Goal: Transaction & Acquisition: Subscribe to service/newsletter

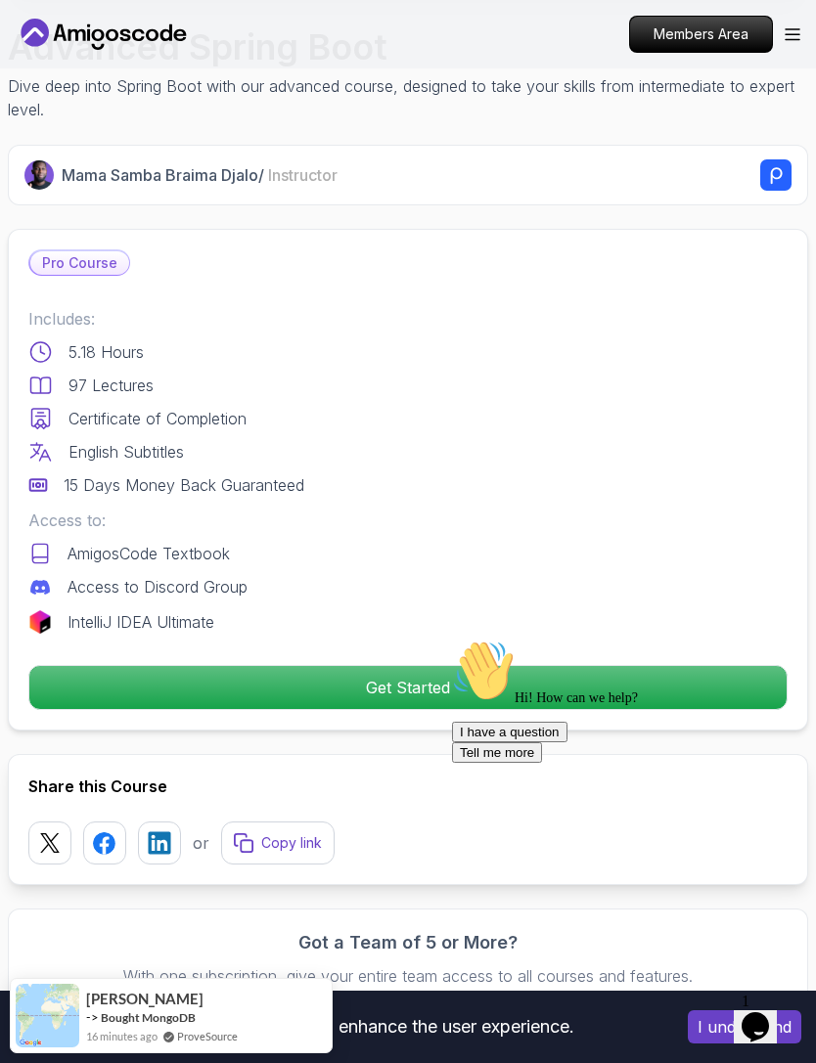
scroll to position [601, 0]
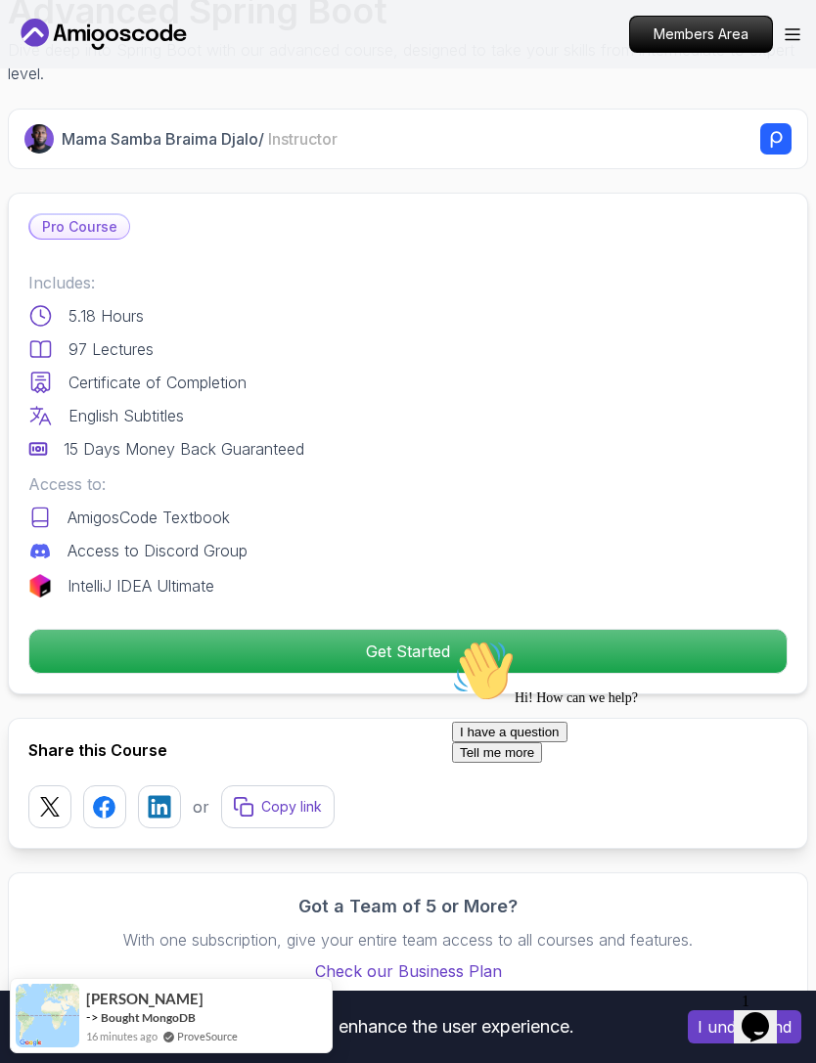
click at [468, 653] on p "Get Started" at bounding box center [407, 651] width 757 height 43
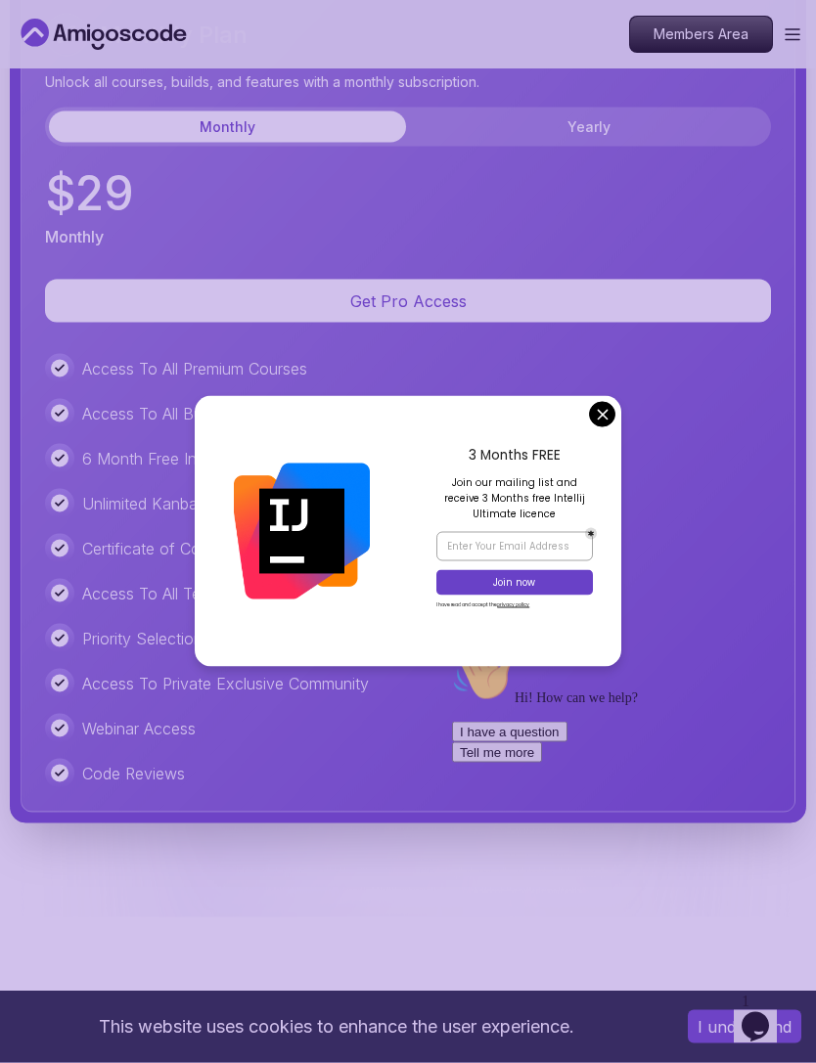
scroll to position [6196, 0]
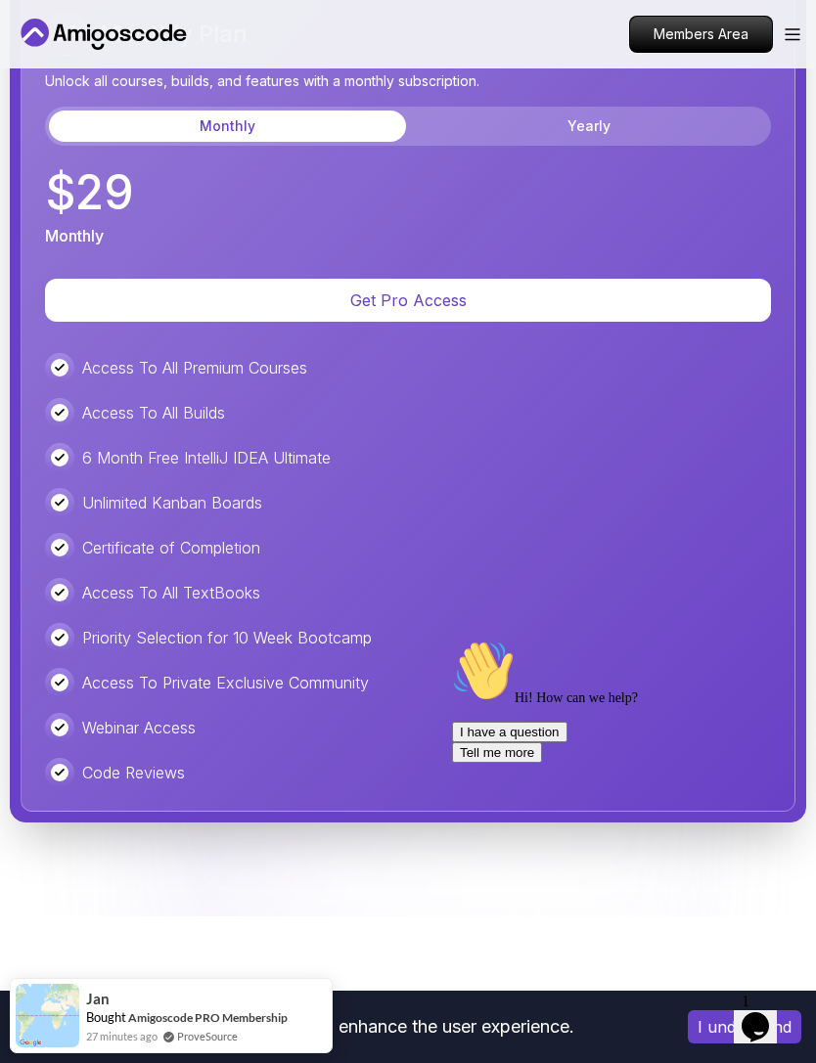
click at [604, 442] on div "Access To All Premium Courses Access To All Builds 6 Month Free IntelliJ IDEA U…" at bounding box center [408, 570] width 726 height 434
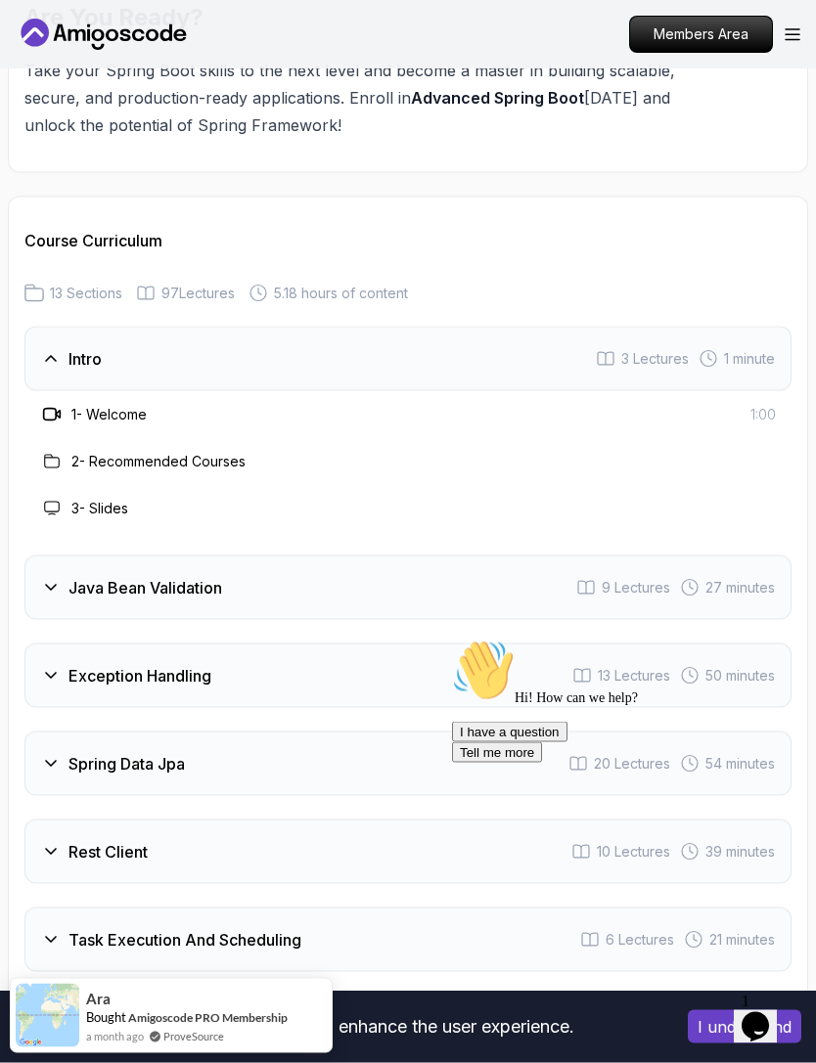
scroll to position [3518, 0]
click at [111, 428] on div "1 - Welcome 1:00" at bounding box center [407, 413] width 767 height 47
click at [117, 421] on h3 "1 - Welcome" at bounding box center [108, 414] width 75 height 20
click at [65, 416] on div "1 - Welcome" at bounding box center [93, 413] width 107 height 23
click at [117, 406] on h3 "1 - Welcome" at bounding box center [108, 414] width 75 height 20
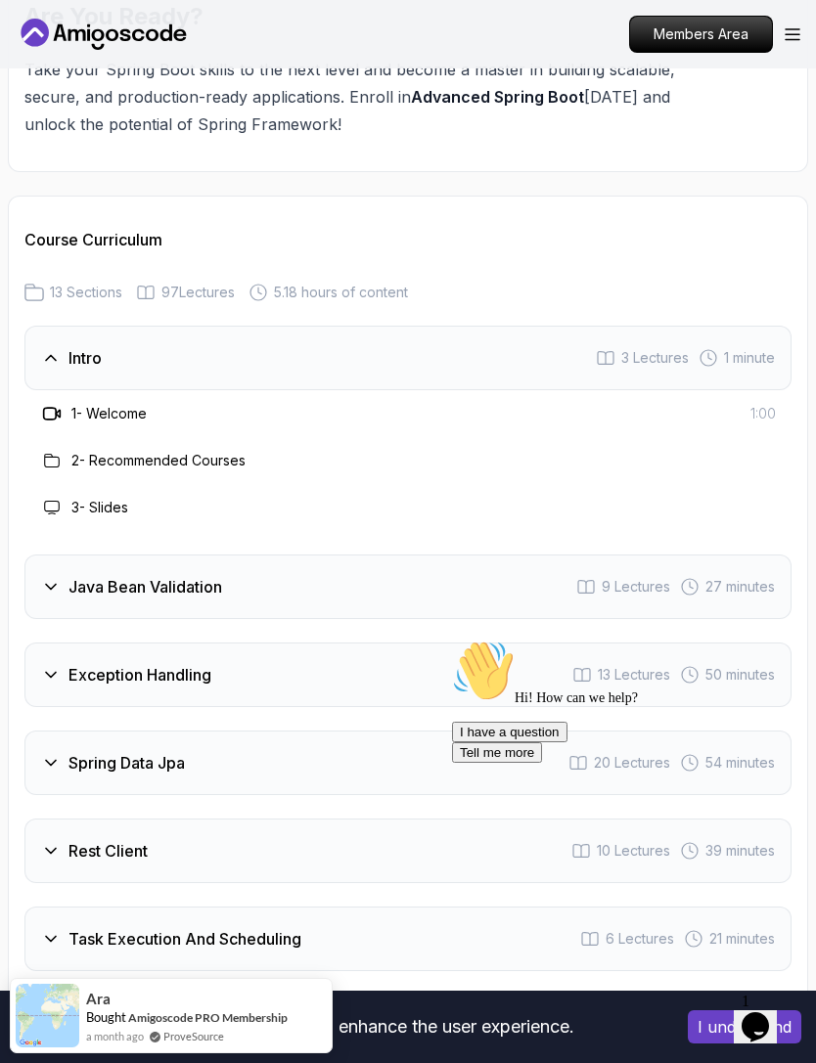
click at [160, 463] on h3 "2 - Recommended Courses" at bounding box center [158, 461] width 174 height 20
click at [226, 595] on div "Java Bean Validation 9 Lectures 27 minutes" at bounding box center [407, 587] width 767 height 65
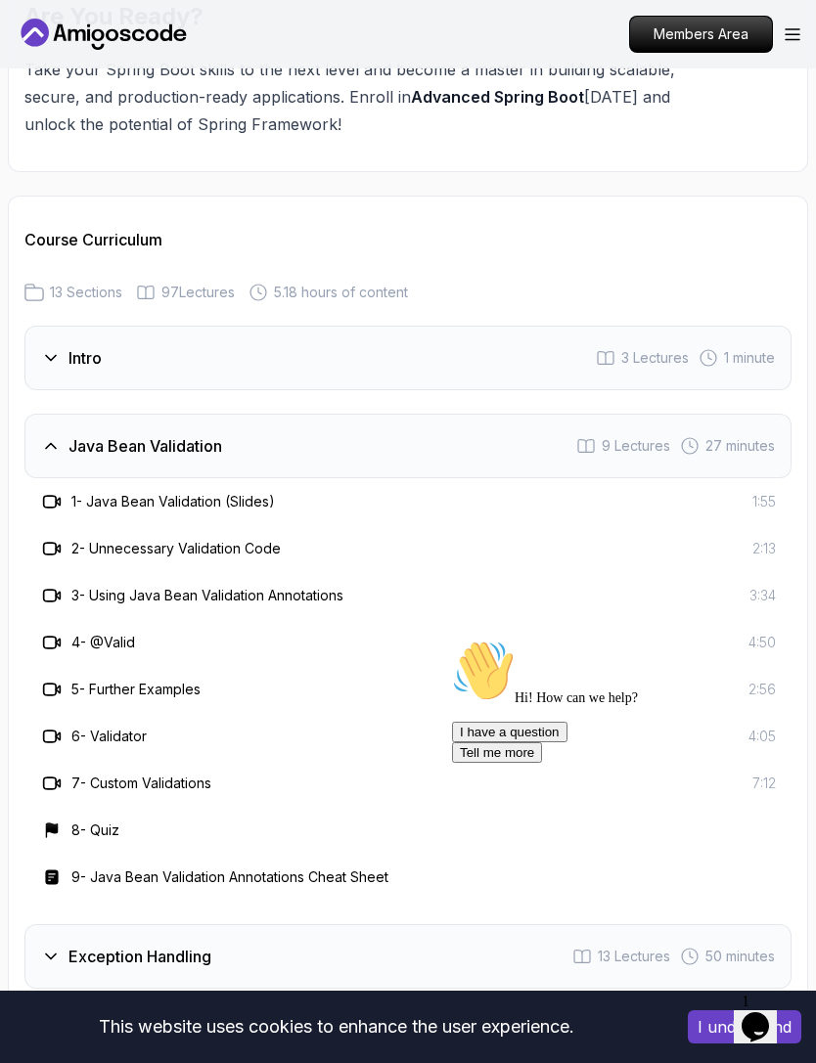
click at [205, 502] on h3 "1 - Java Bean Validation (Slides)" at bounding box center [172, 502] width 203 height 20
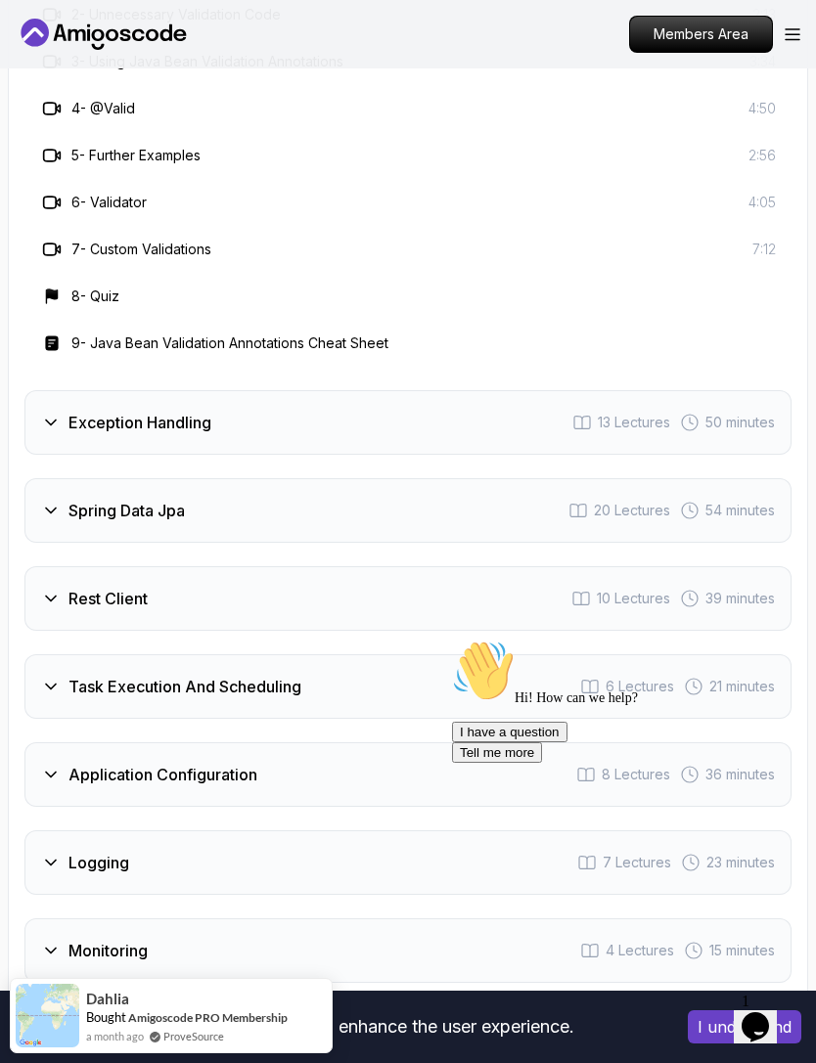
scroll to position [4045, 0]
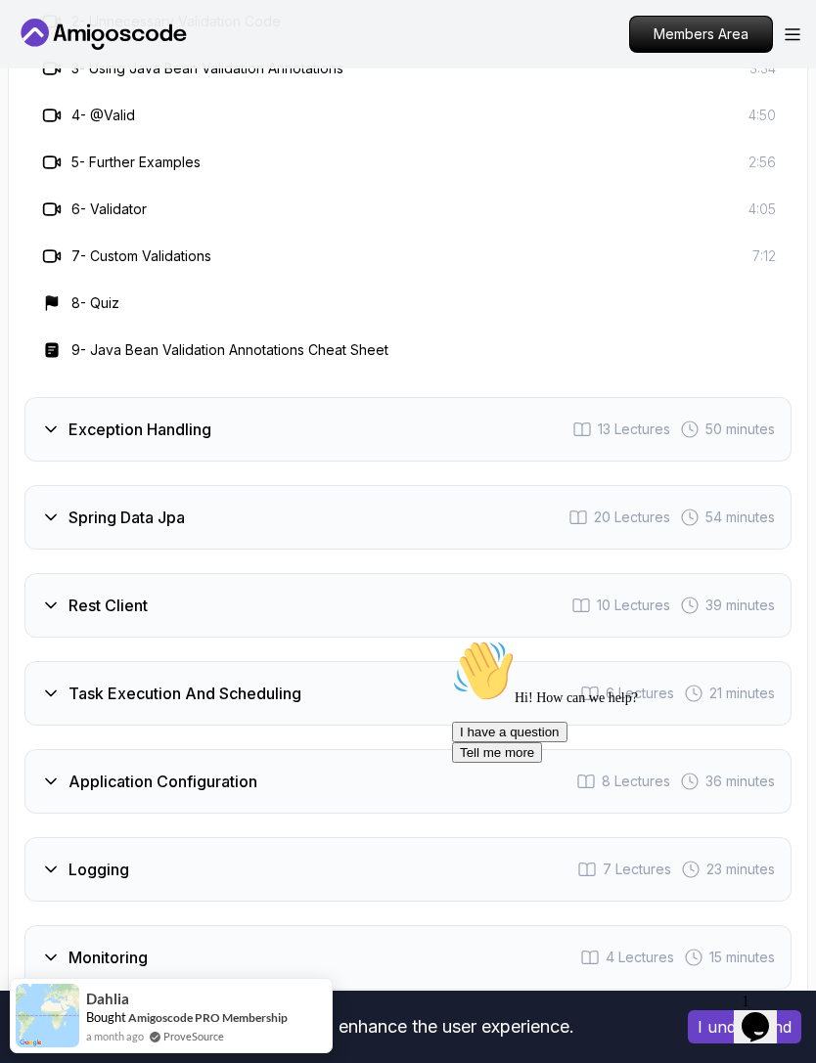
click at [446, 459] on div "Exception Handling 13 Lectures 50 minutes" at bounding box center [407, 429] width 767 height 65
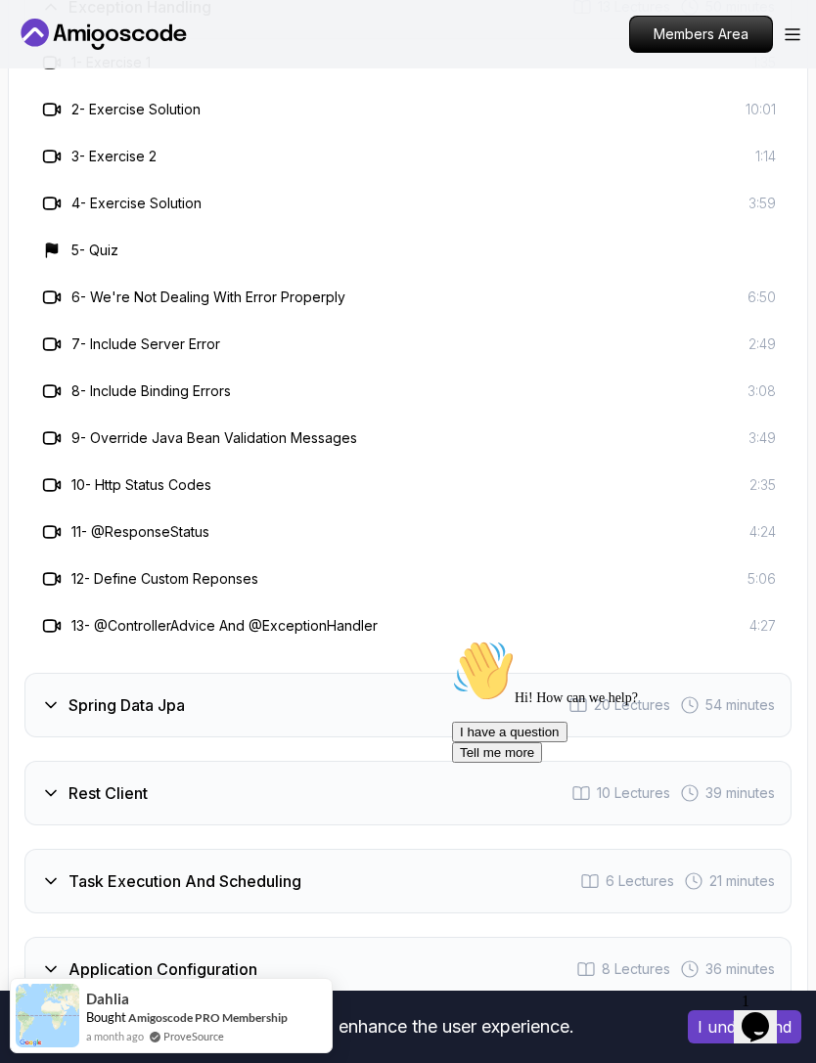
click at [76, 264] on div "5 - Quiz" at bounding box center [407, 250] width 767 height 47
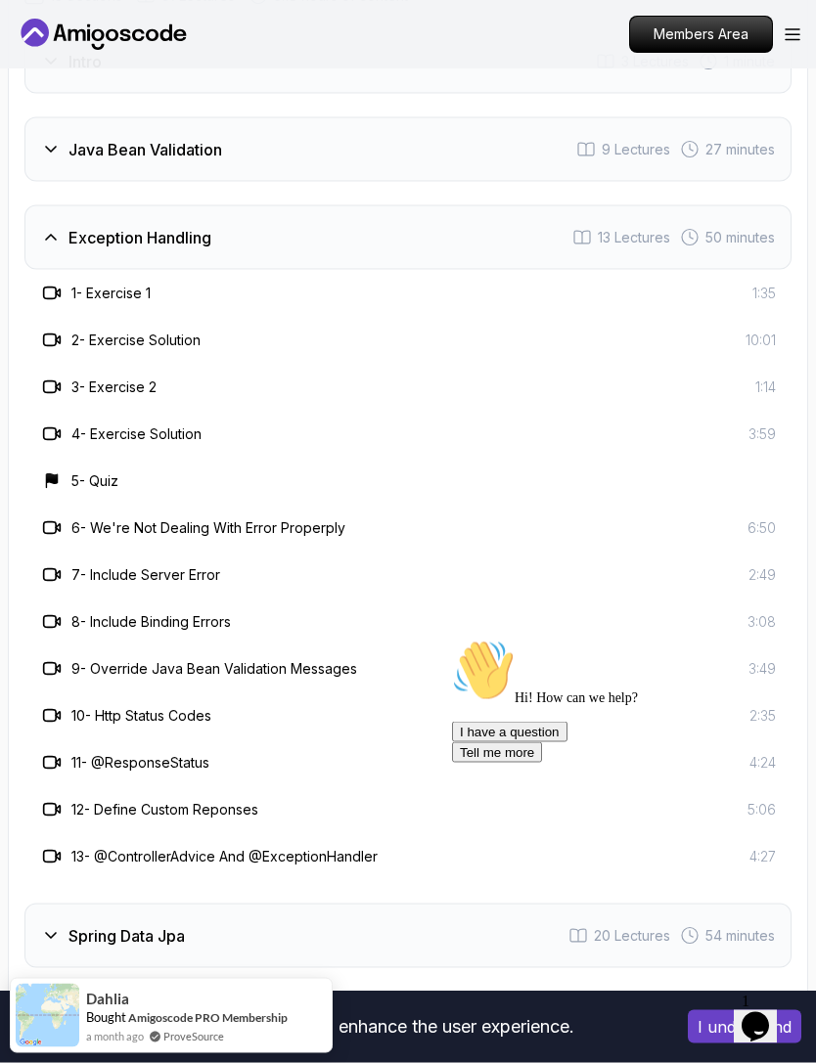
click at [482, 249] on div "Exception Handling 13 Lectures 50 minutes" at bounding box center [407, 237] width 767 height 65
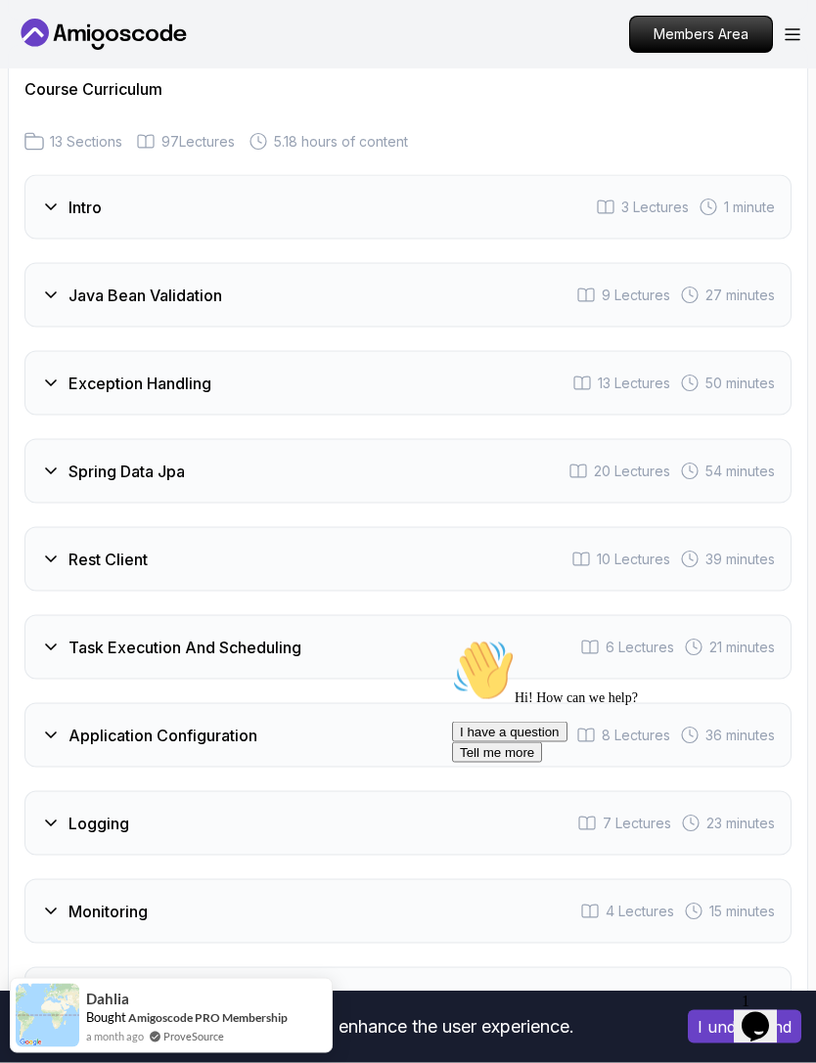
scroll to position [3669, 0]
click at [471, 225] on div "Intro 3 Lectures 1 minute" at bounding box center [407, 206] width 767 height 65
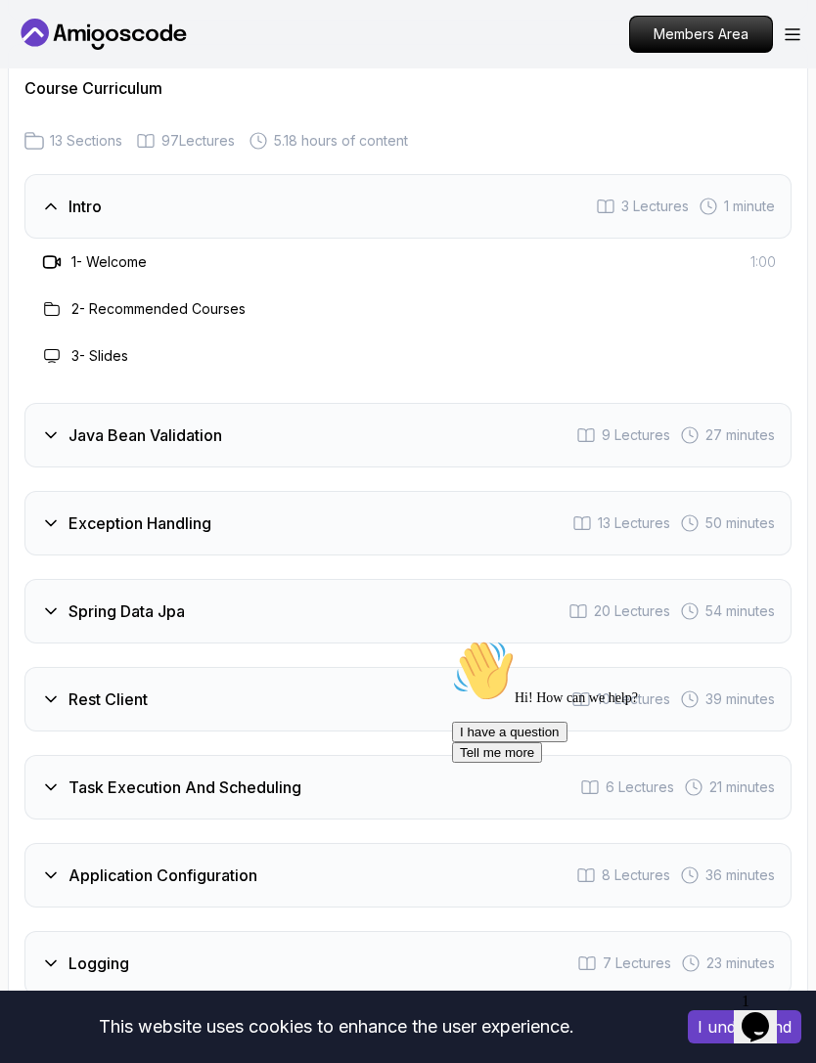
click at [95, 273] on div "1 - Welcome" at bounding box center [93, 261] width 107 height 23
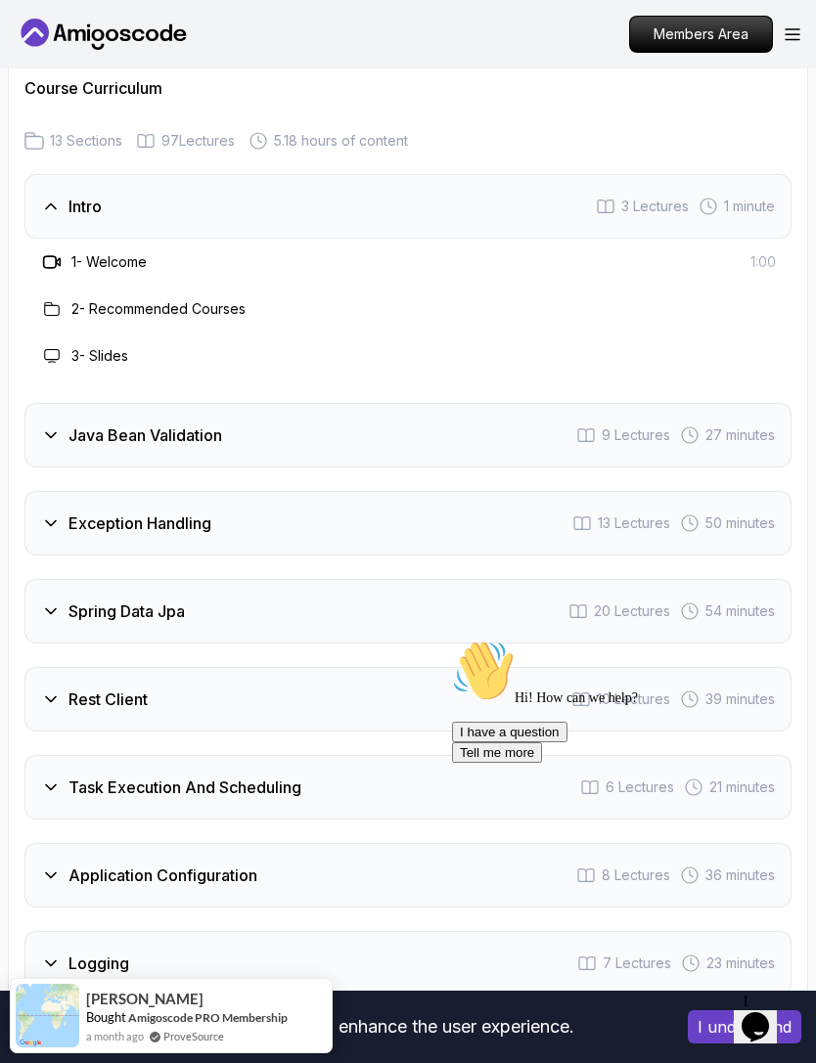
click at [85, 252] on h3 "1 - Welcome" at bounding box center [108, 262] width 75 height 20
click at [80, 270] on h3 "1 - Welcome" at bounding box center [108, 262] width 75 height 20
click at [716, 217] on div "Intro 3 Lectures 1 minute" at bounding box center [407, 206] width 767 height 65
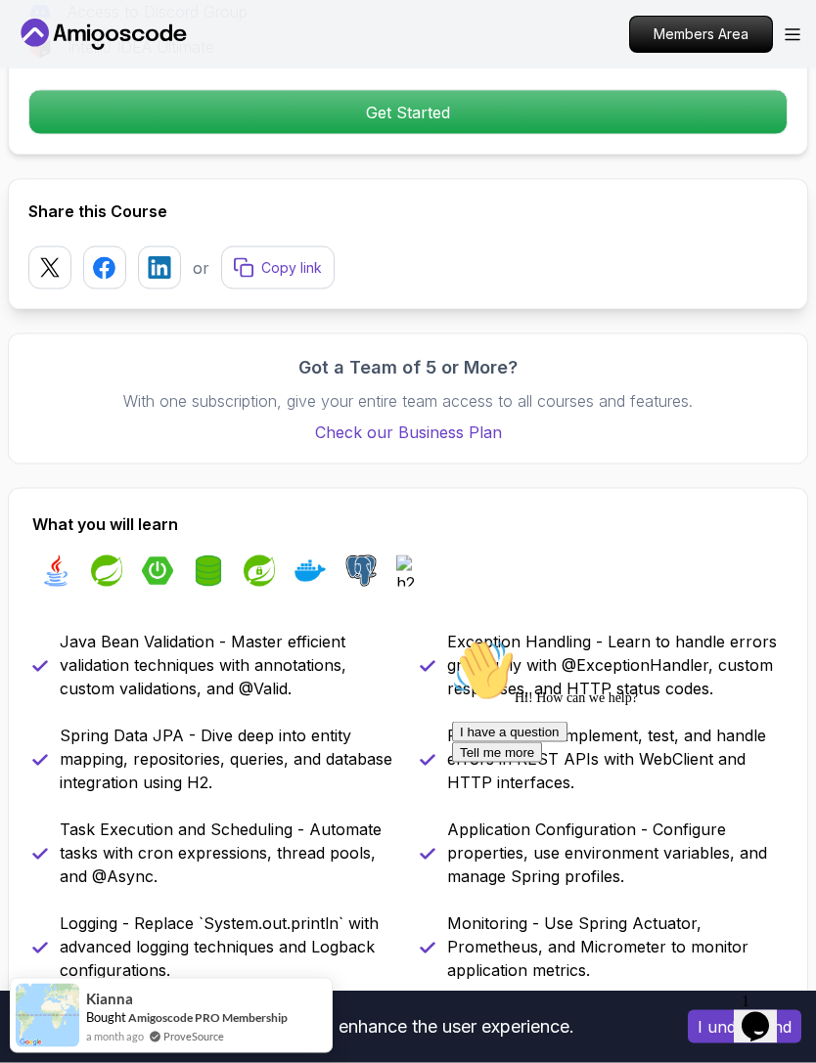
scroll to position [1141, 0]
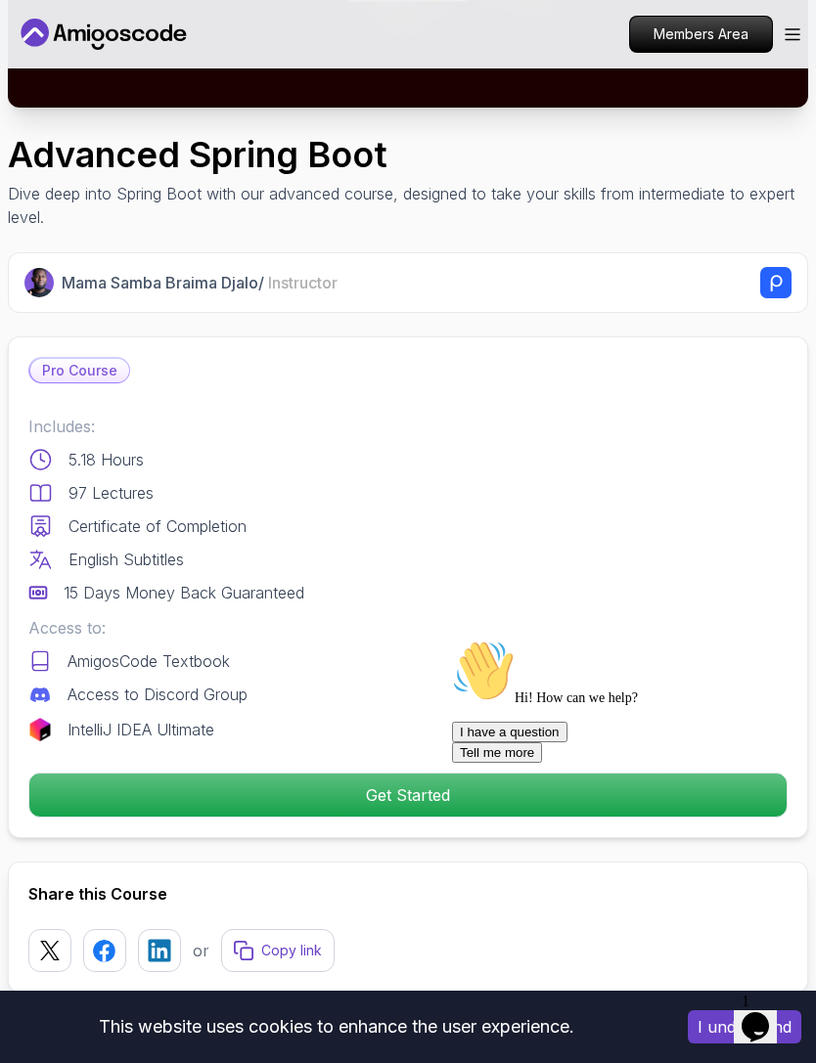
click at [442, 786] on p "Get Started" at bounding box center [407, 795] width 757 height 43
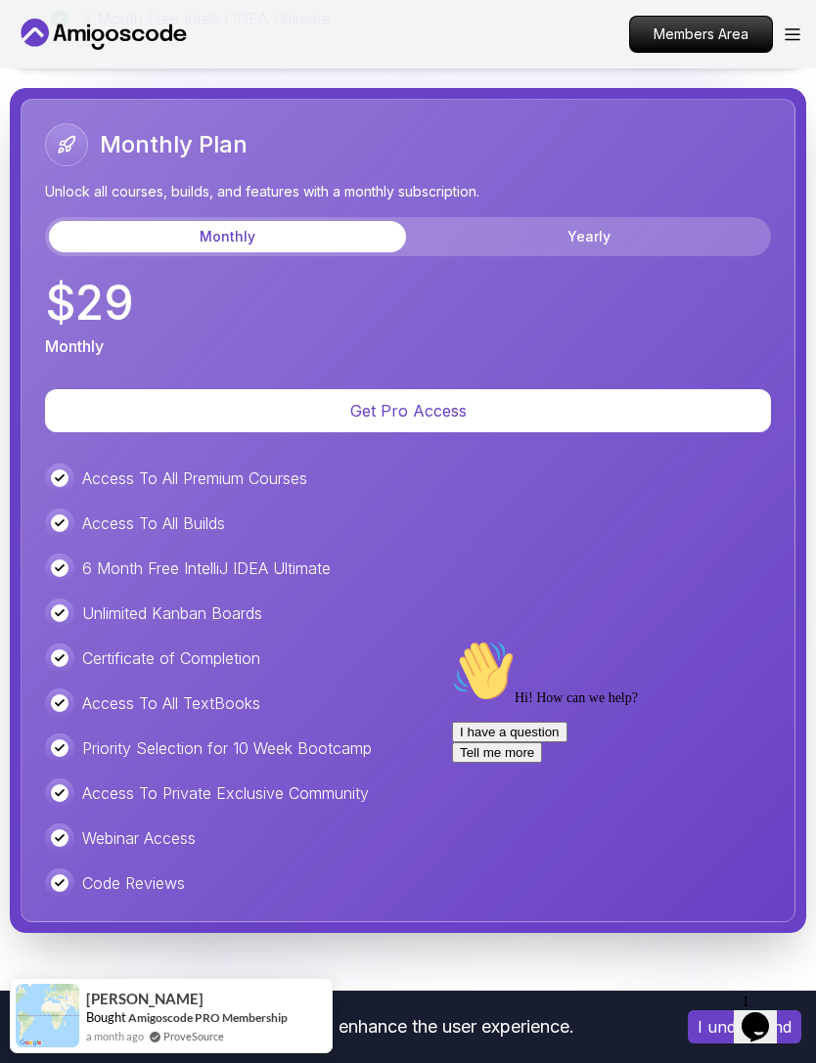
scroll to position [5920, 0]
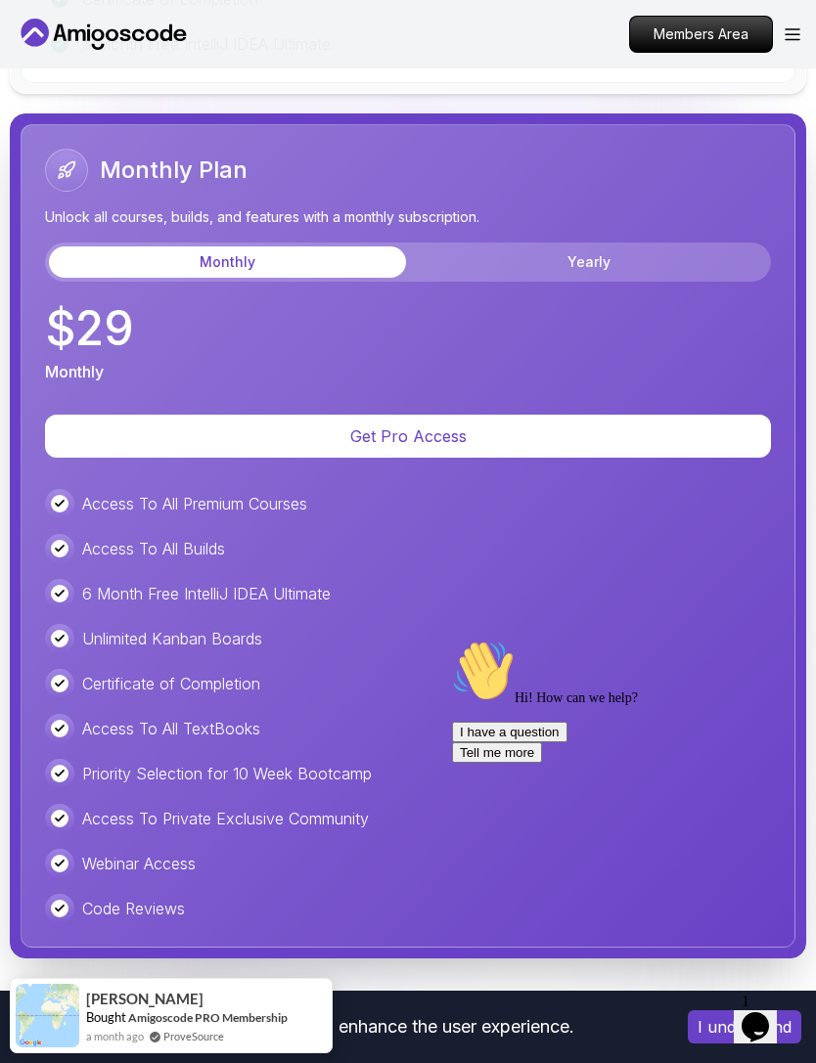
click at [559, 457] on p "Get Pro Access" at bounding box center [408, 436] width 726 height 43
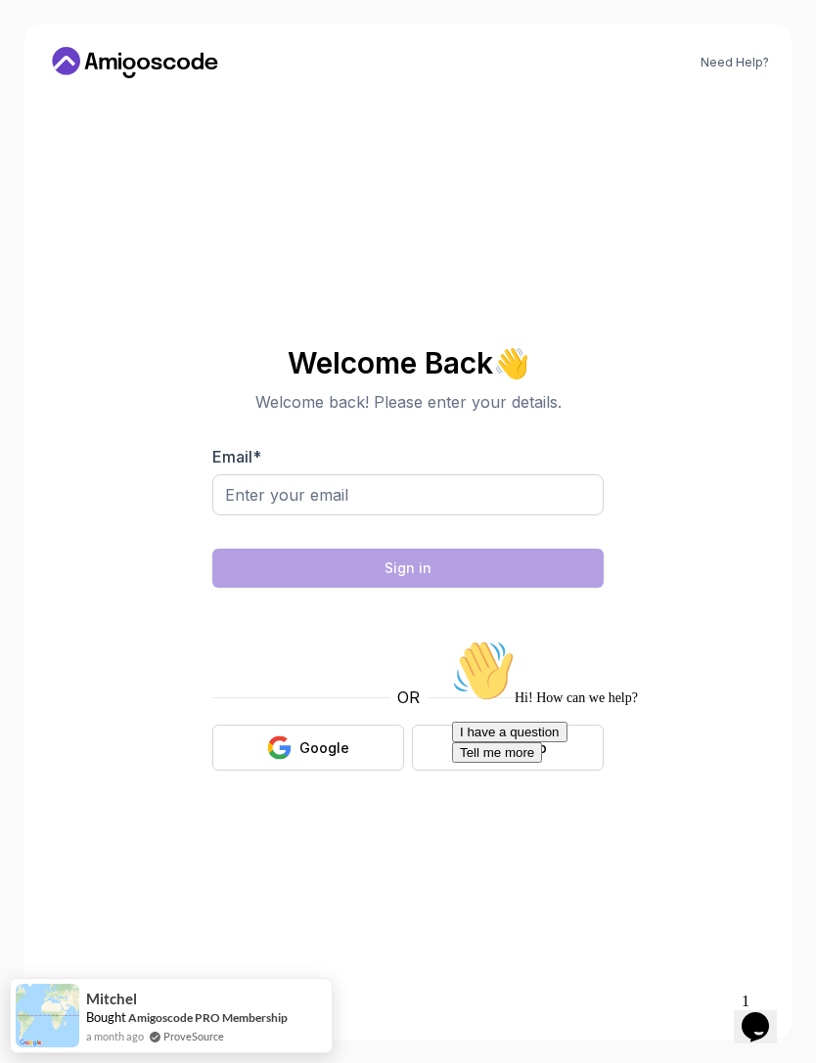
click at [354, 771] on button "Google" at bounding box center [308, 748] width 192 height 46
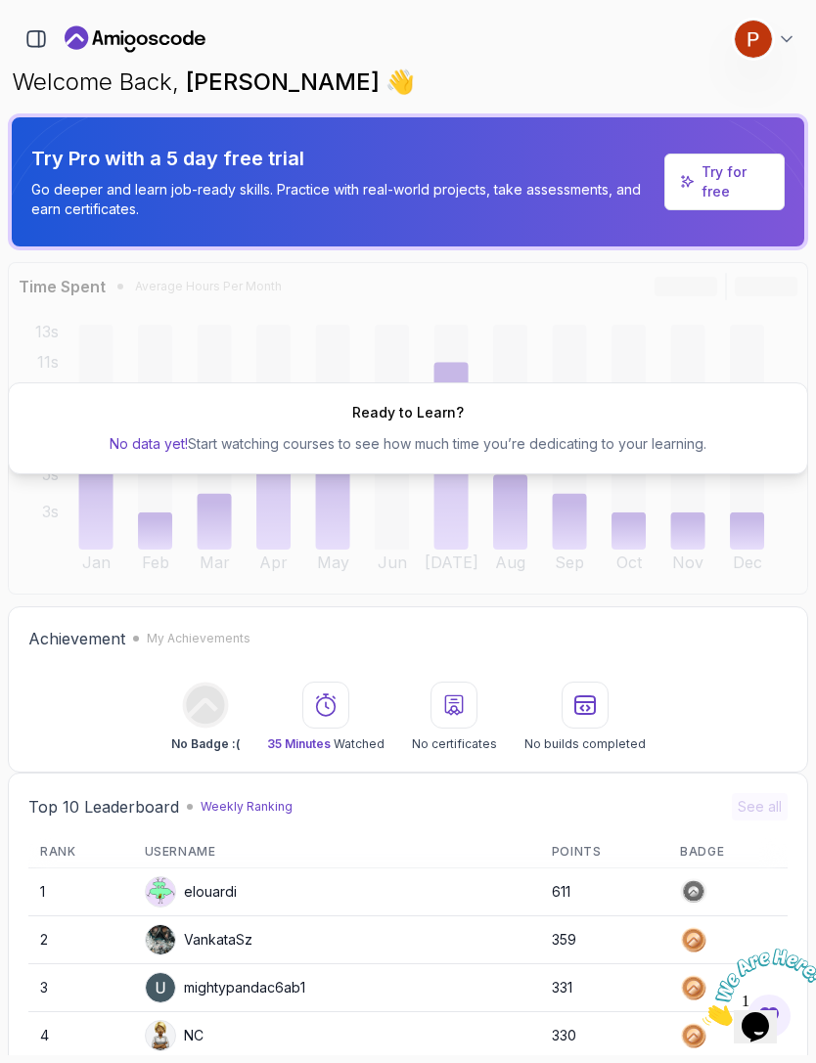
click at [718, 199] on p "Try for free" at bounding box center [734, 181] width 67 height 39
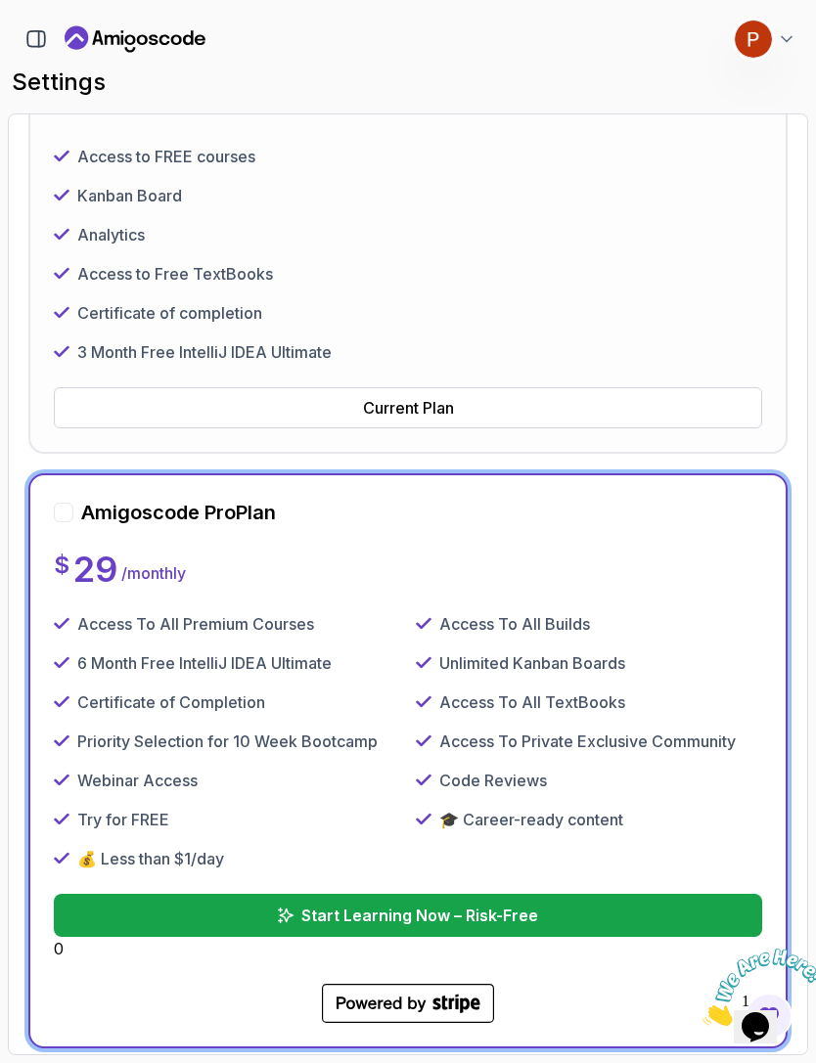
scroll to position [430, 0]
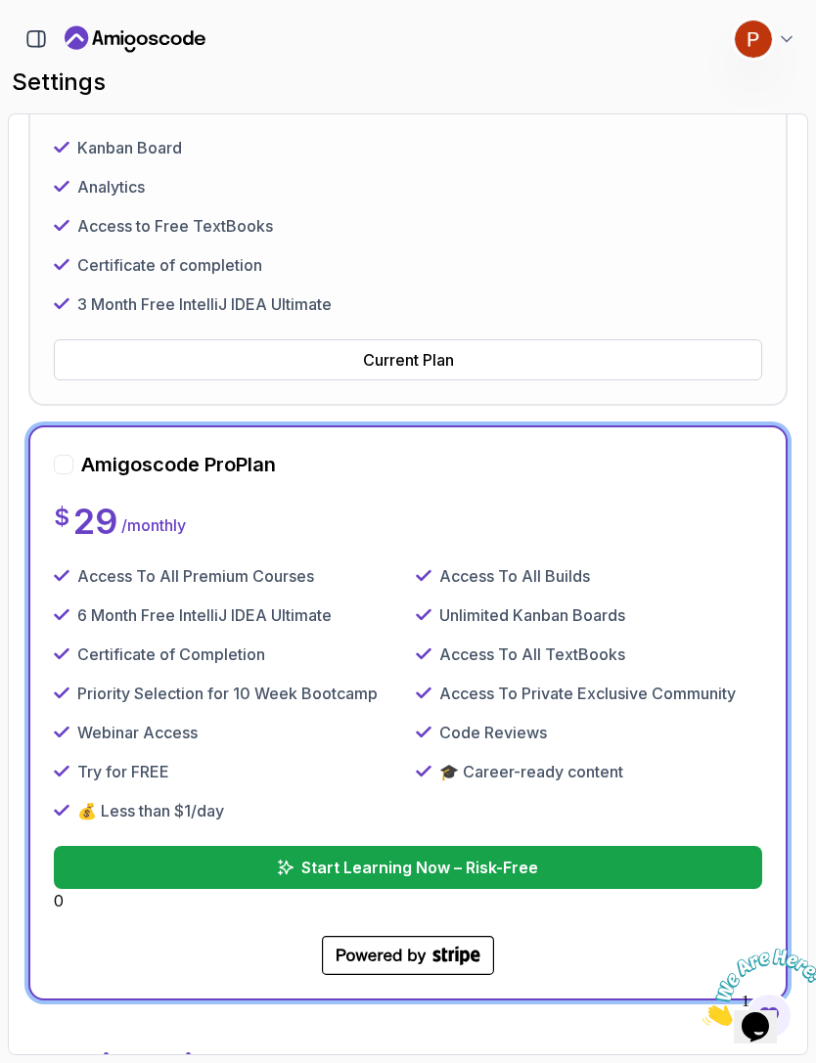
click at [596, 479] on div "Amigoscode Pro Plan $ 29 / monthly Access To All Premium Courses Access To All …" at bounding box center [408, 713] width 708 height 524
click at [65, 456] on div at bounding box center [64, 465] width 20 height 20
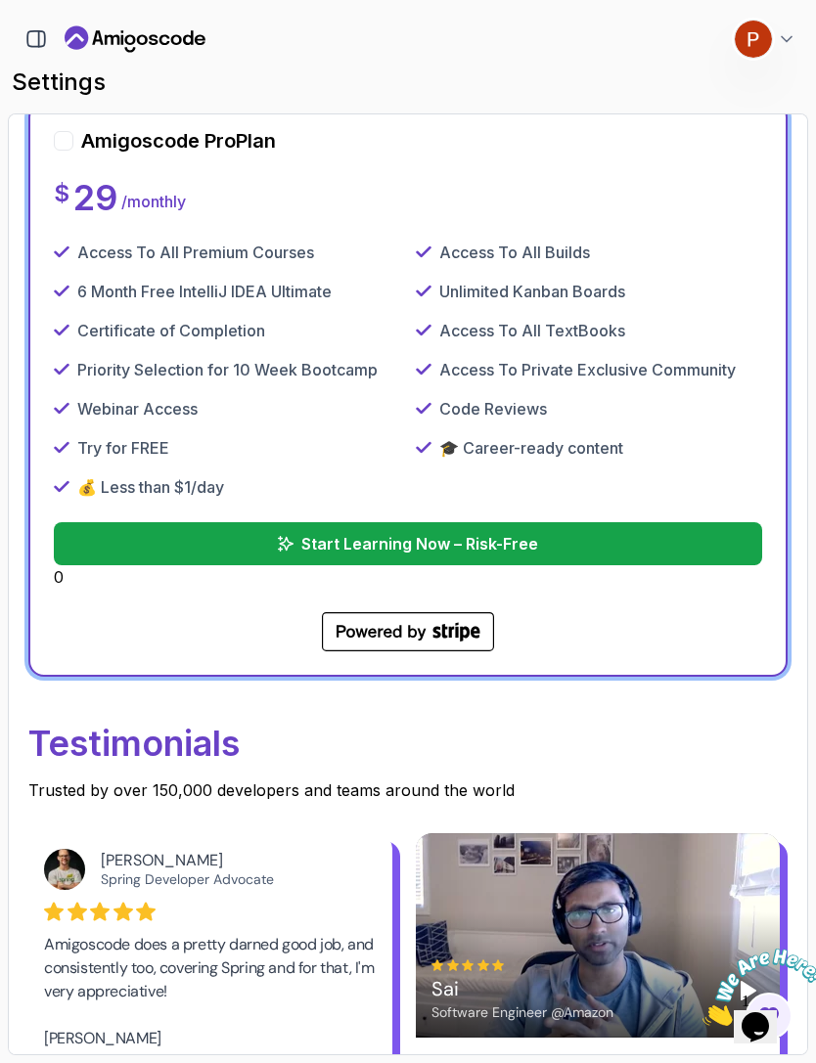
scroll to position [759, 0]
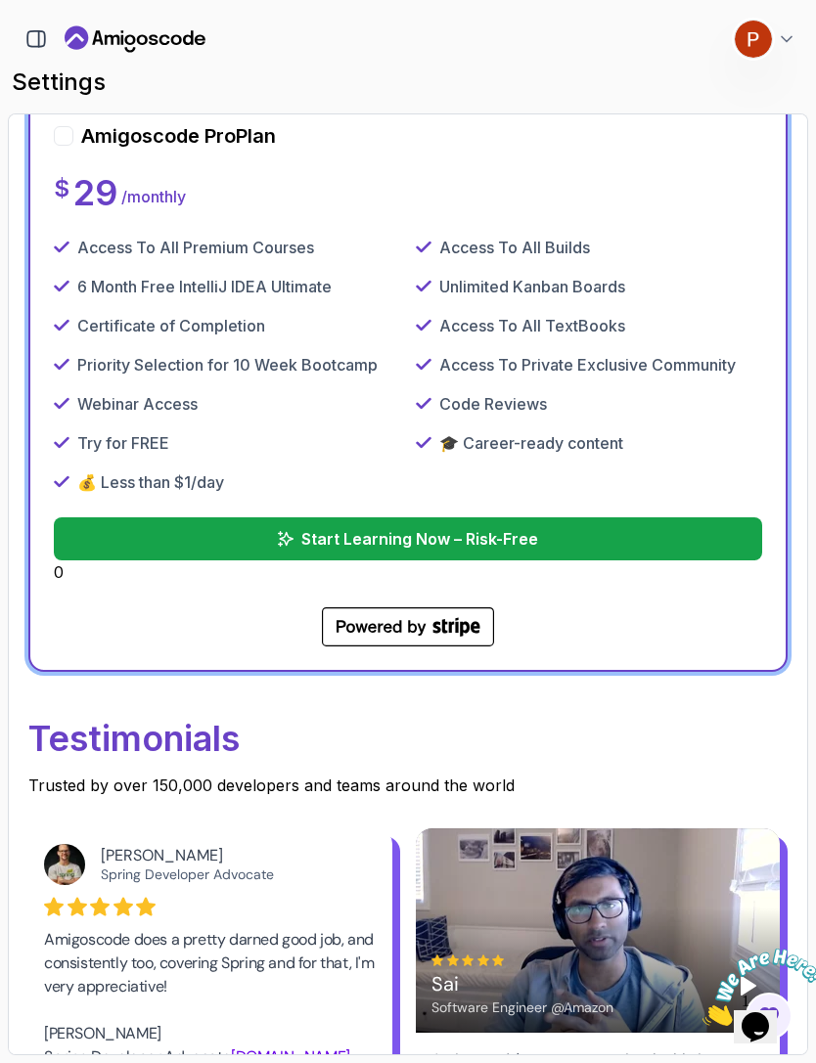
click at [537, 536] on p "Start Learning Now – Risk-Free" at bounding box center [419, 538] width 237 height 23
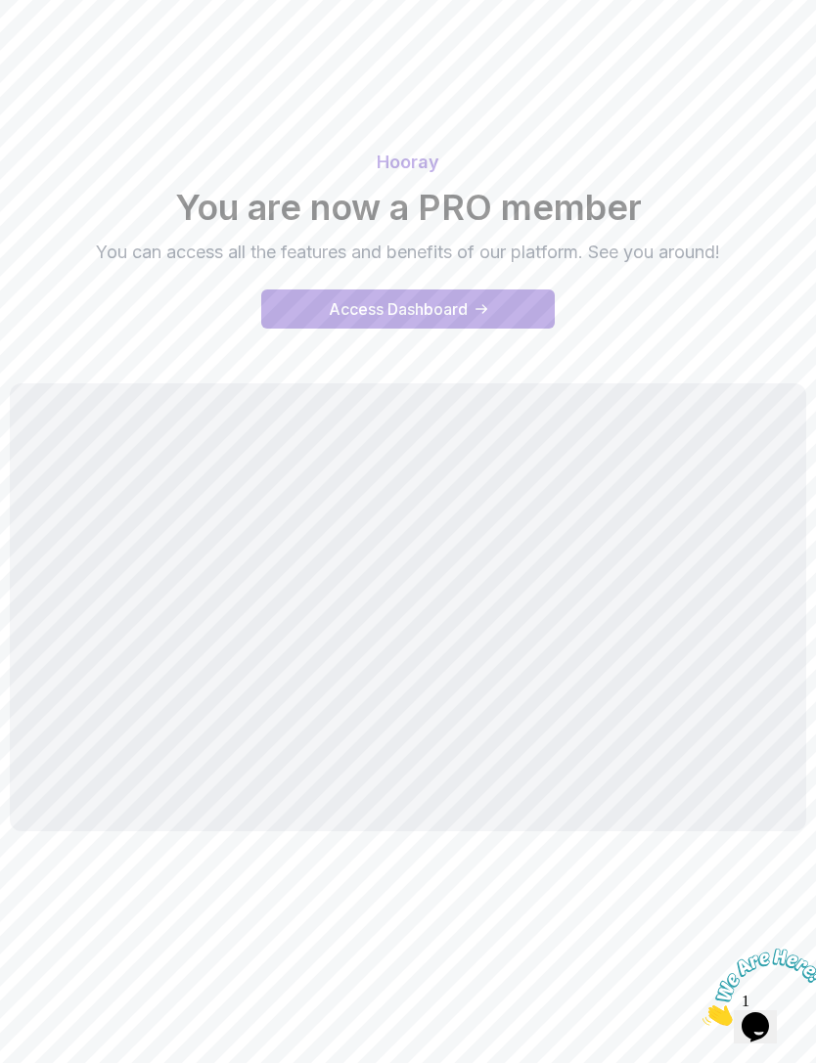
click at [487, 312] on icon "access-dashboard" at bounding box center [481, 309] width 12 height 10
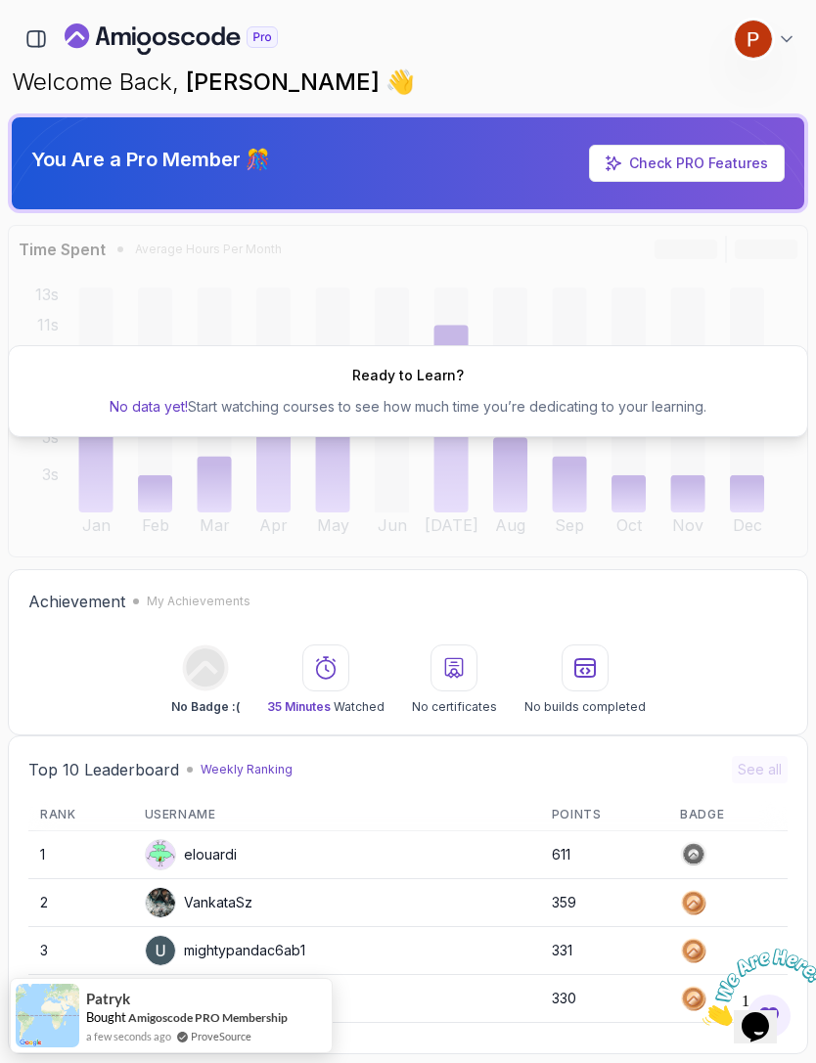
click at [34, 31] on icon "button" at bounding box center [36, 39] width 18 height 16
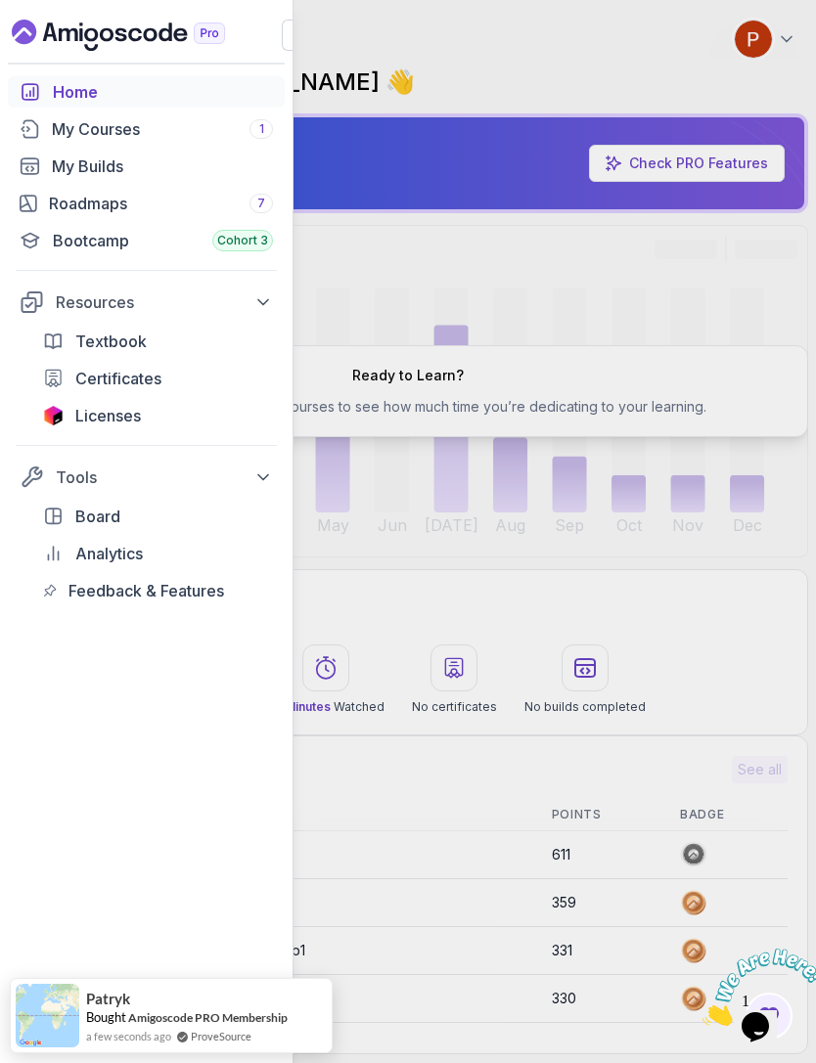
click at [67, 128] on div "My Courses 1" at bounding box center [162, 128] width 221 height 23
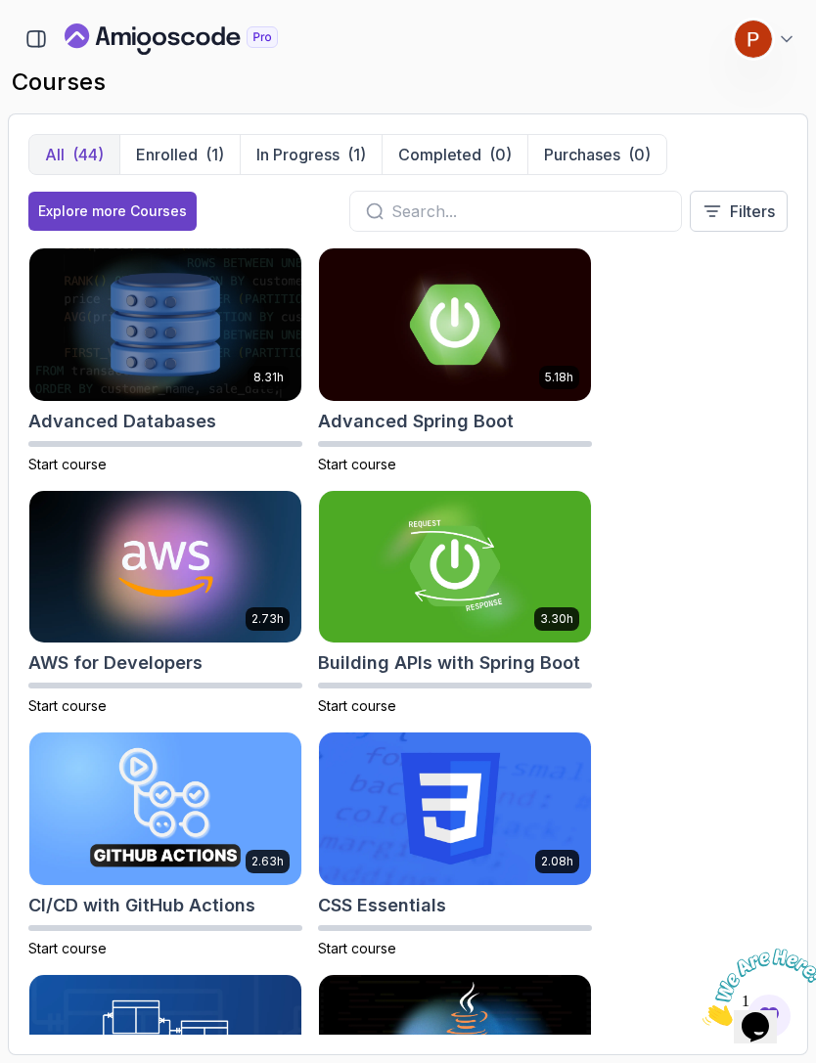
click at [490, 349] on img at bounding box center [455, 324] width 272 height 153
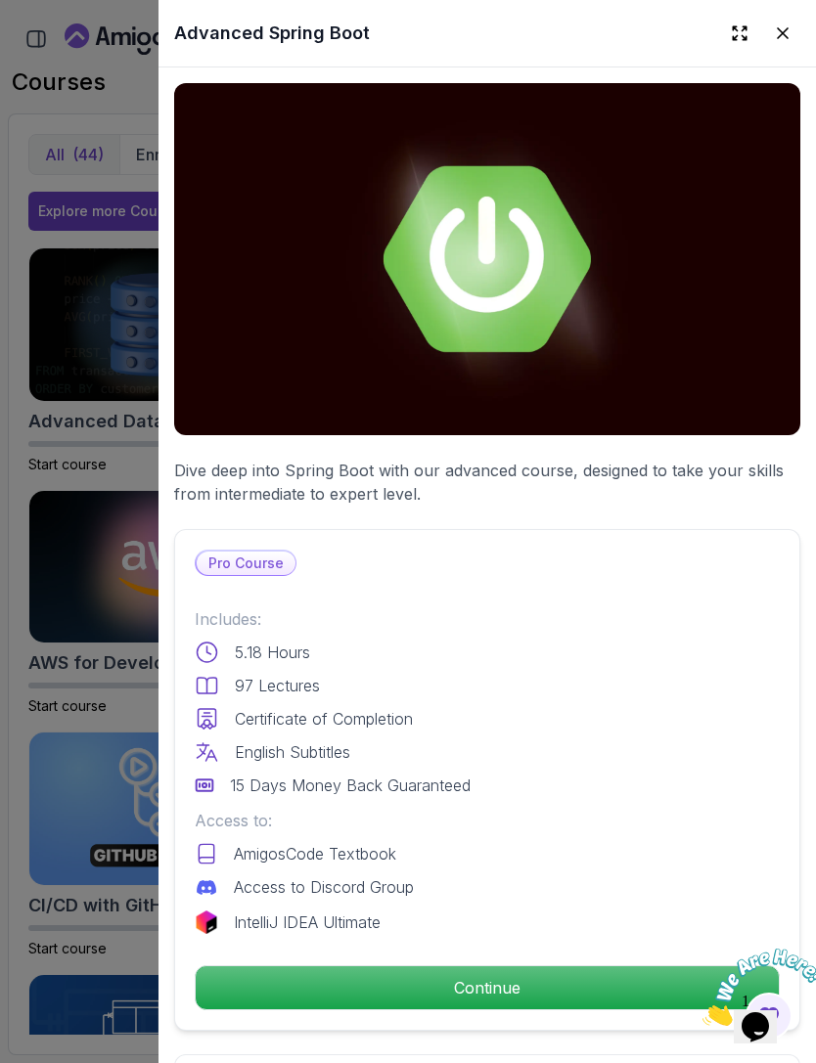
click at [554, 982] on p "Continue" at bounding box center [487, 987] width 583 height 43
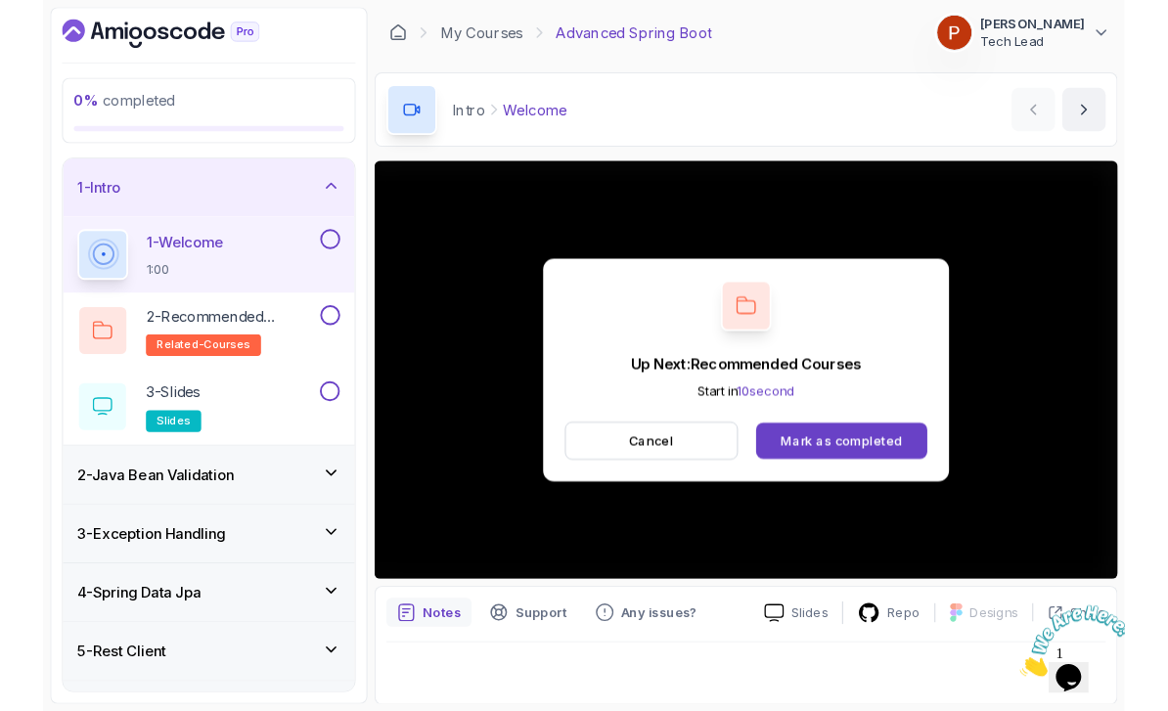
scroll to position [6, 0]
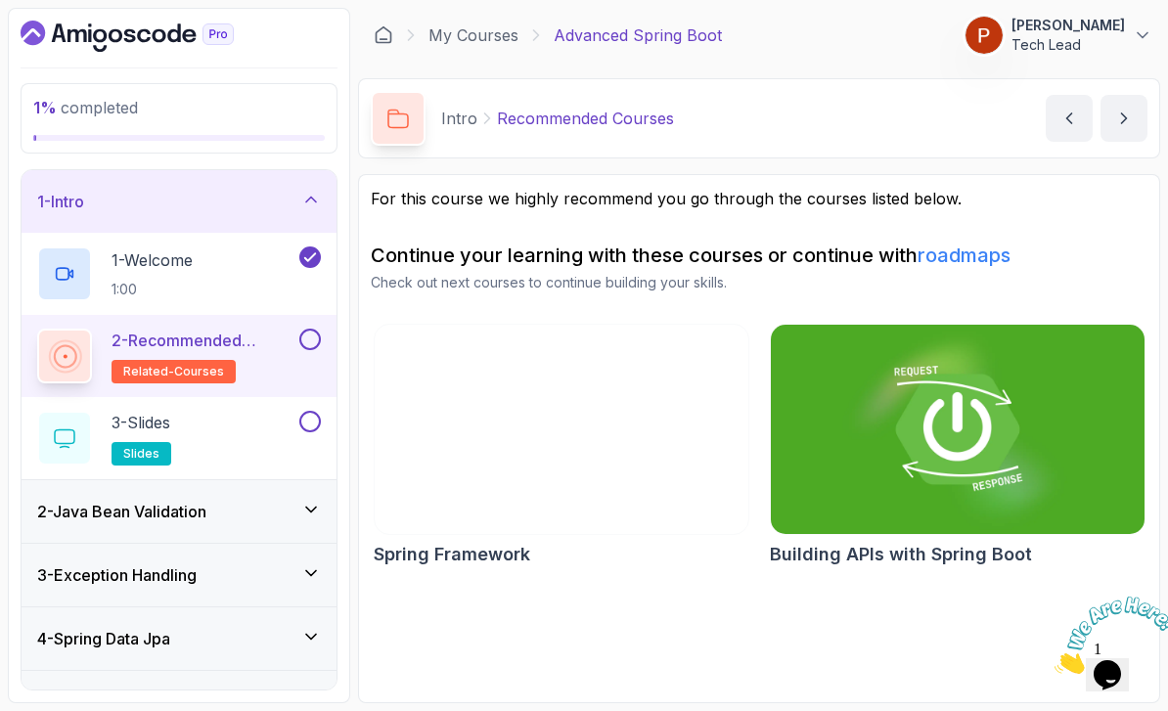
scroll to position [63, 0]
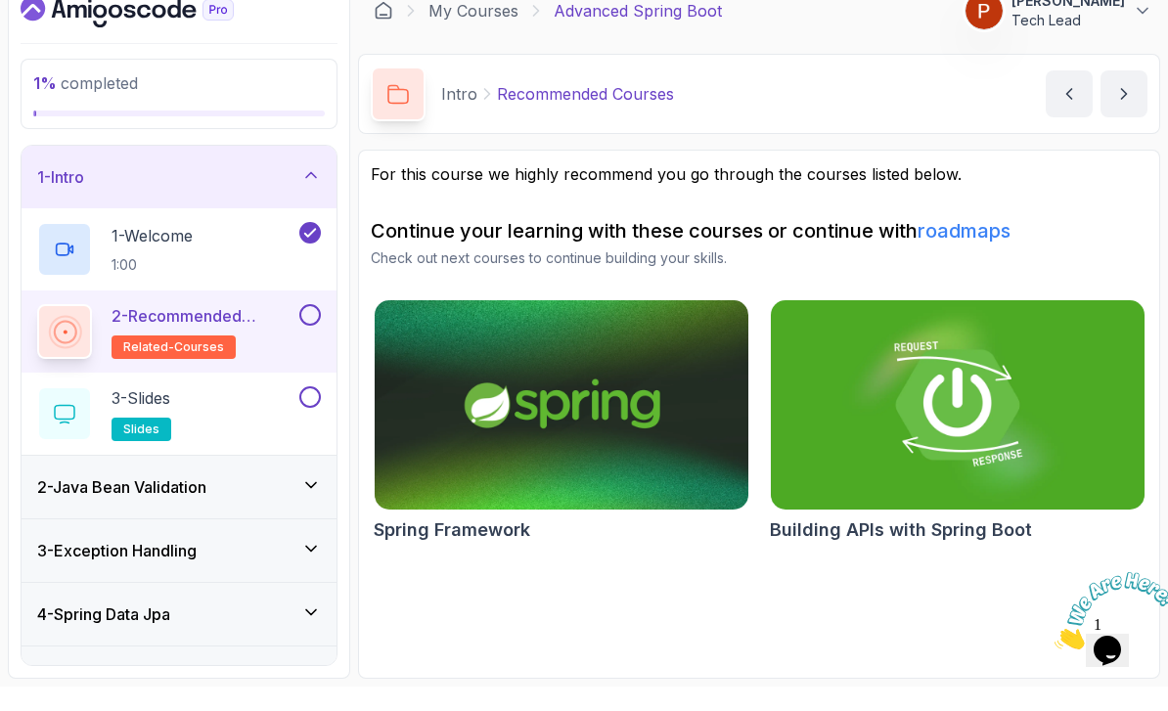
click at [220, 411] on div "3 - Slides slides" at bounding box center [166, 438] width 258 height 55
